Goal: Information Seeking & Learning: Find specific fact

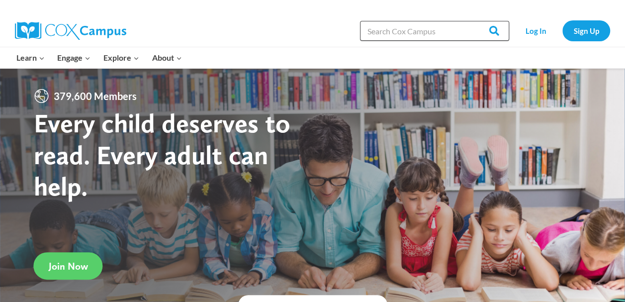
click at [446, 34] on input "Search in [URL][DOMAIN_NAME]" at bounding box center [434, 31] width 149 height 20
type input "morphology"
click at [470, 21] on input "Search" at bounding box center [489, 31] width 39 height 20
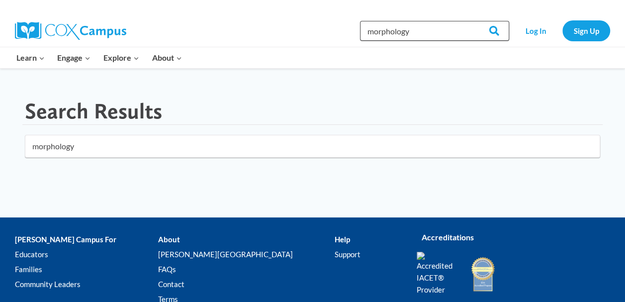
click at [408, 31] on input "morphology" at bounding box center [434, 31] width 149 height 20
type input "m"
